Goal: Check status: Check status

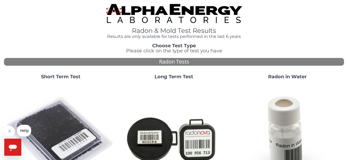
click at [63, 76] on strong "Short Term Test" at bounding box center [60, 77] width 39 height 6
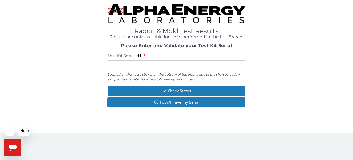
click at [119, 67] on input "Test Kit Serial Located on the white sticker on the bottom of the plastic side …" at bounding box center [176, 65] width 138 height 11
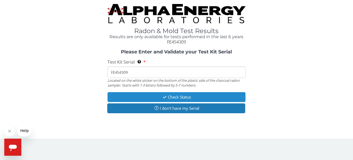
type input "FE454309"
click at [146, 98] on button "Check Status" at bounding box center [176, 97] width 138 height 10
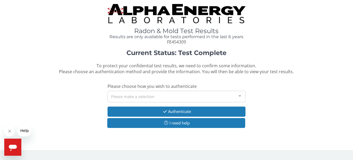
click at [240, 96] on div at bounding box center [239, 96] width 11 height 10
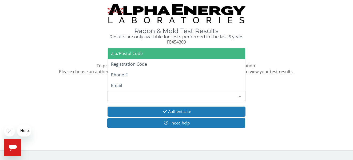
click at [151, 54] on span "Zip/Postal Code" at bounding box center [176, 53] width 137 height 11
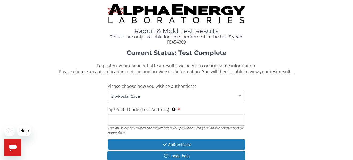
click at [127, 53] on span "Zip/Postal Code" at bounding box center [127, 53] width 33 height 6
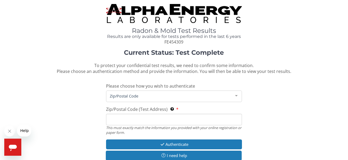
click at [121, 118] on input "Zip/Postal Code (Test Address) This must exactly match the information you prov…" at bounding box center [174, 119] width 136 height 11
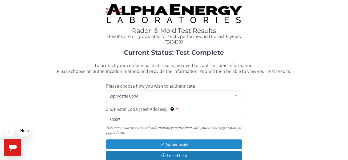
type input "60067"
click at [141, 143] on button "Authenticate" at bounding box center [174, 144] width 136 height 10
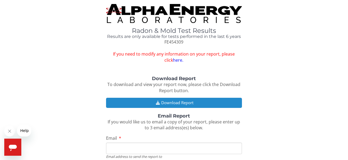
click at [191, 105] on button "Download Report" at bounding box center [174, 103] width 136 height 10
